Goal: Information Seeking & Learning: Learn about a topic

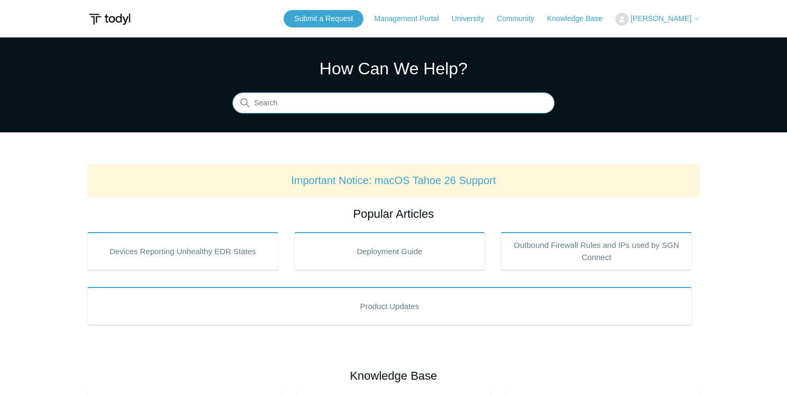
click at [297, 105] on input "Search" at bounding box center [393, 103] width 322 height 21
type input "365 SIEM"
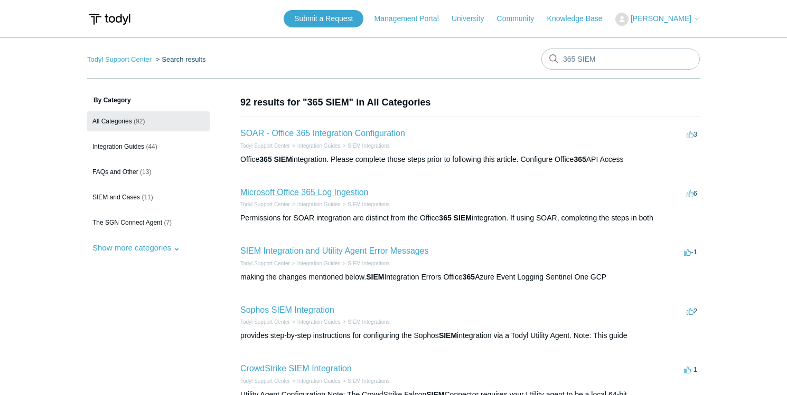
click at [326, 193] on link "Microsoft Office 365 Log Ingestion" at bounding box center [304, 192] width 128 height 9
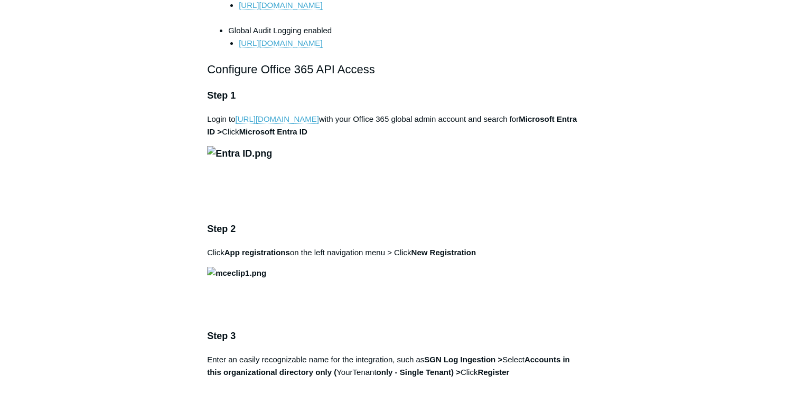
scroll to position [675, 0]
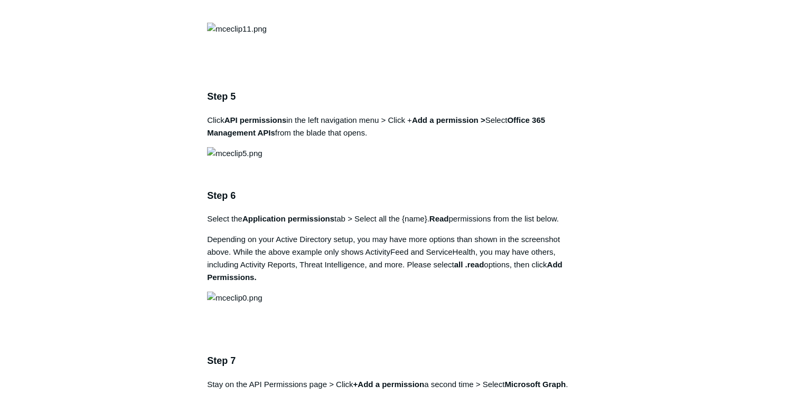
scroll to position [1242, 0]
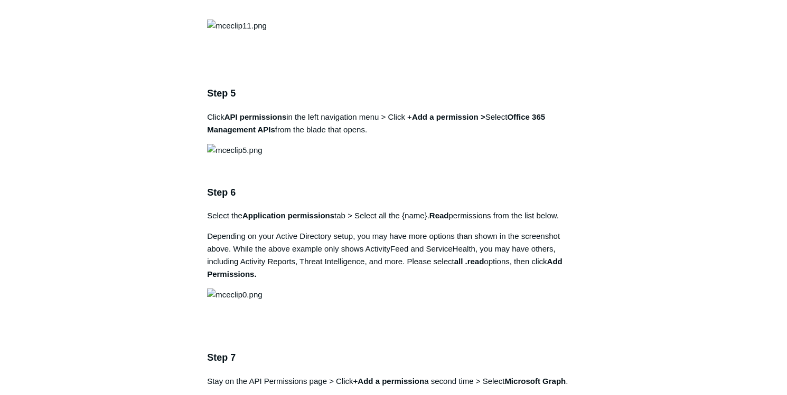
drag, startPoint x: 427, startPoint y: 173, endPoint x: 497, endPoint y: 174, distance: 70.2
copy strong "SGN Log Ingestion"
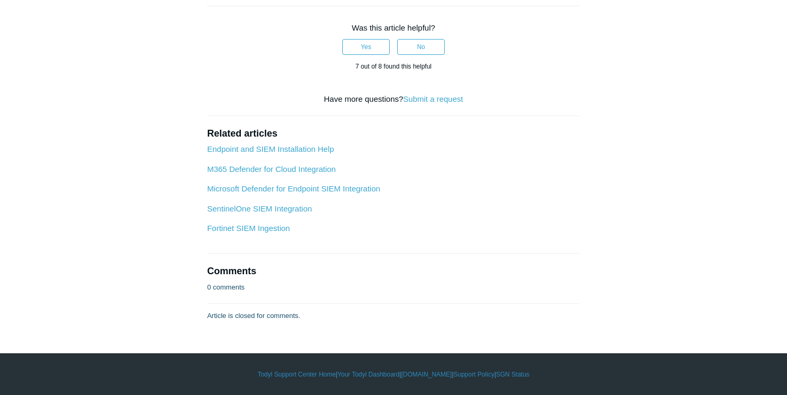
scroll to position [4335, 0]
drag, startPoint x: 375, startPoint y: 123, endPoint x: 445, endPoint y: 126, distance: 69.8
copy strong "SGN Log Ingestion"
